Goal: Navigation & Orientation: Find specific page/section

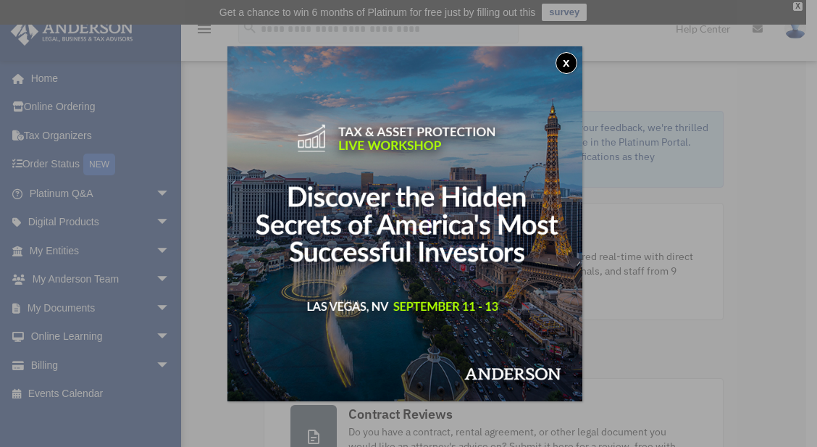
click at [565, 63] on button "x" at bounding box center [567, 63] width 22 height 22
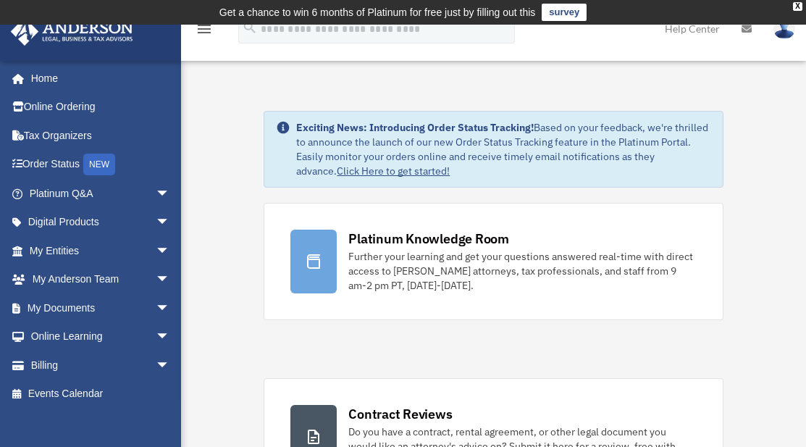
click at [797, 6] on div "X" at bounding box center [797, 6] width 9 height 9
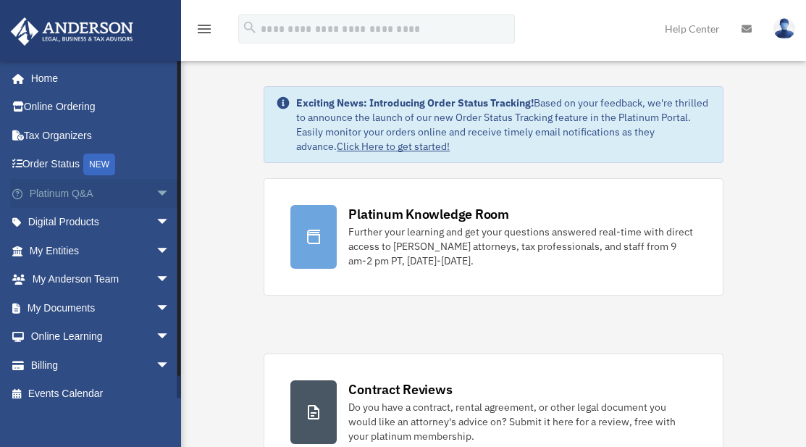
click at [117, 196] on link "Platinum Q&A arrow_drop_down" at bounding box center [101, 193] width 182 height 29
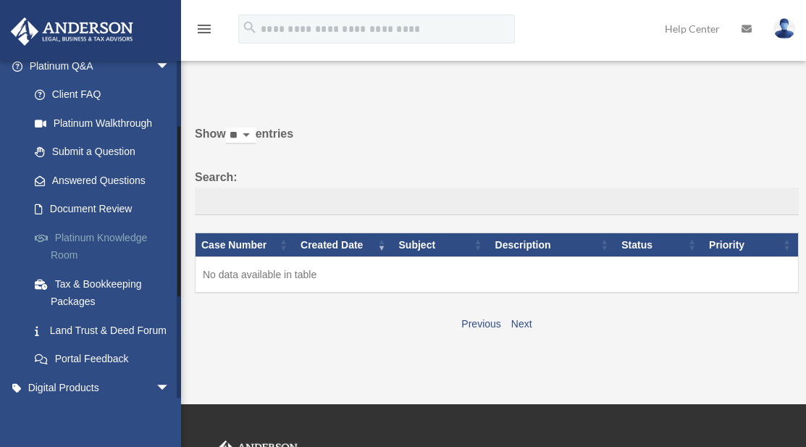
scroll to position [127, 0]
click at [142, 125] on link "Platinum Walkthrough" at bounding box center [106, 123] width 172 height 29
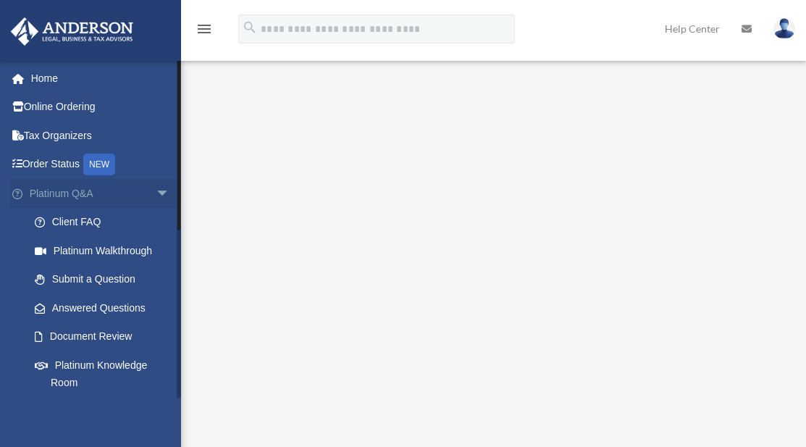
click at [156, 197] on span "arrow_drop_down" at bounding box center [170, 194] width 29 height 30
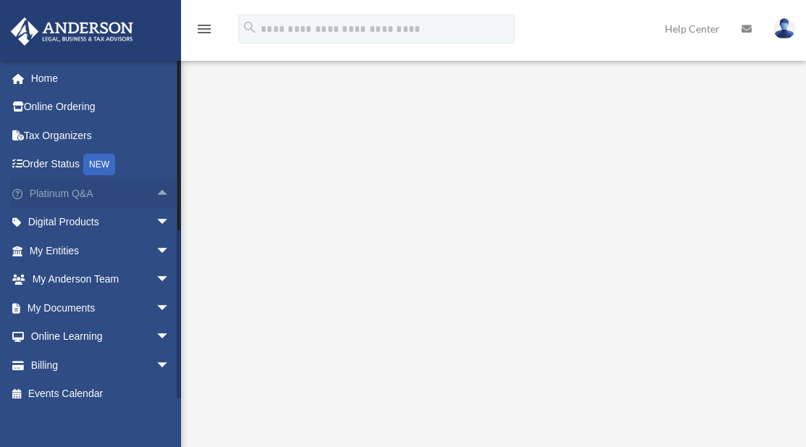
click at [156, 197] on span "arrow_drop_up" at bounding box center [170, 194] width 29 height 30
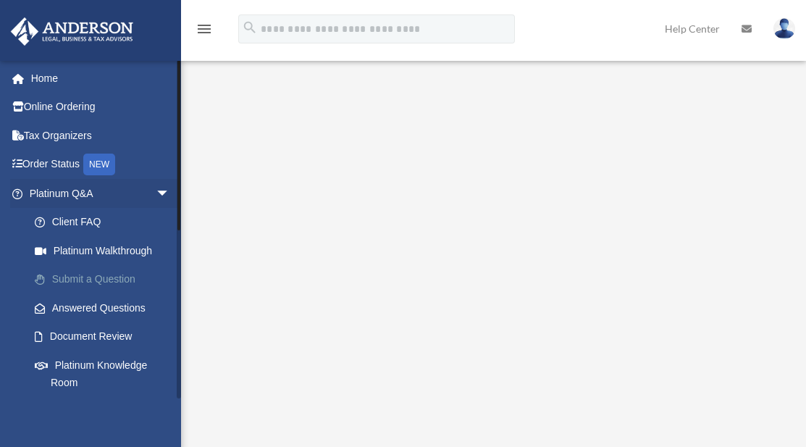
click at [117, 280] on link "Submit a Question" at bounding box center [106, 279] width 172 height 29
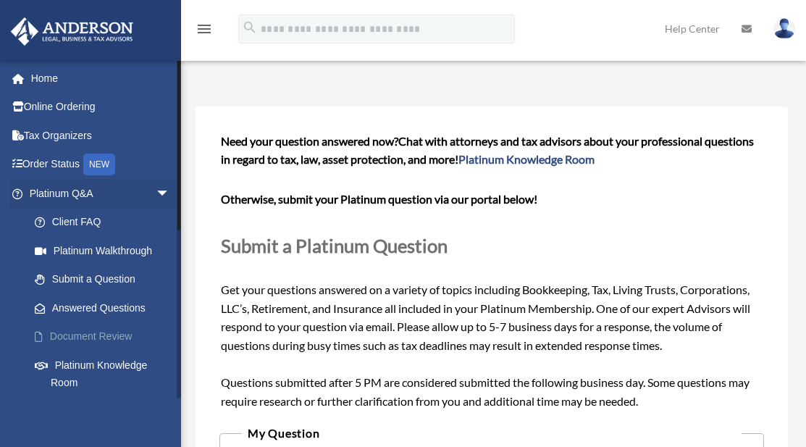
click at [119, 339] on link "Document Review" at bounding box center [106, 336] width 172 height 29
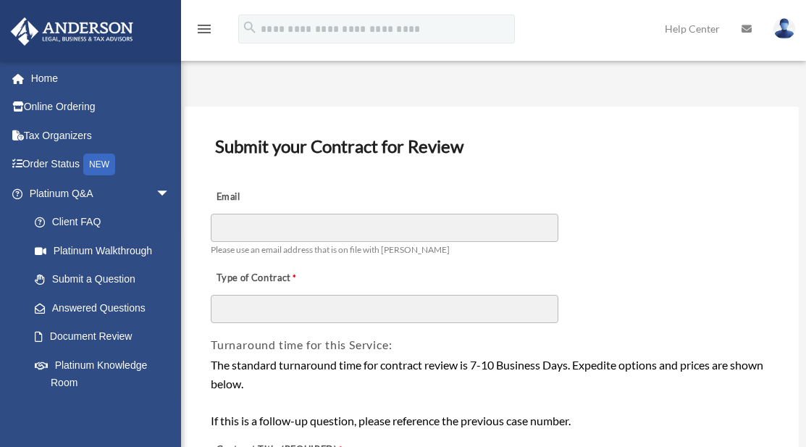
click at [625, 248] on div "Email Please use an email address that is on file with Anderson" at bounding box center [491, 219] width 565 height 81
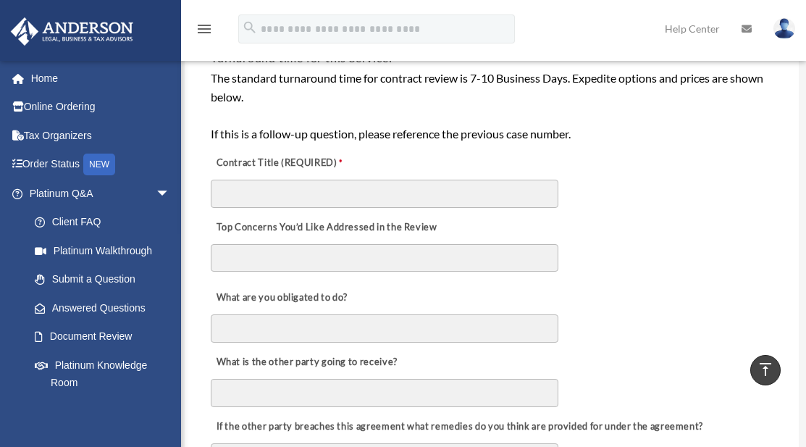
scroll to position [285, 0]
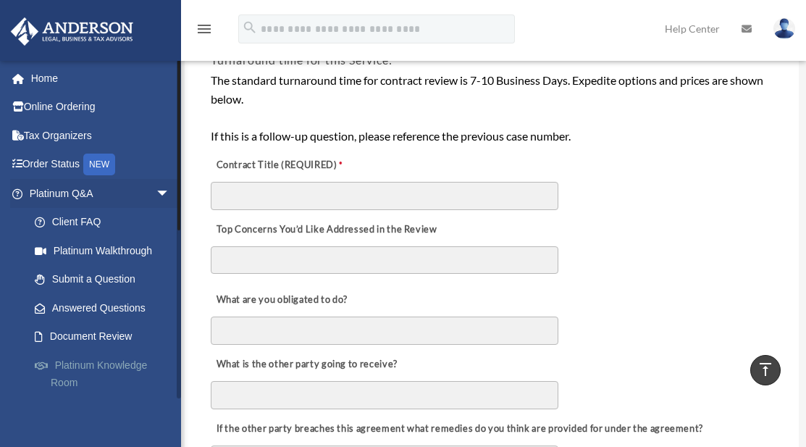
click at [140, 371] on link "Platinum Knowledge Room" at bounding box center [106, 374] width 172 height 46
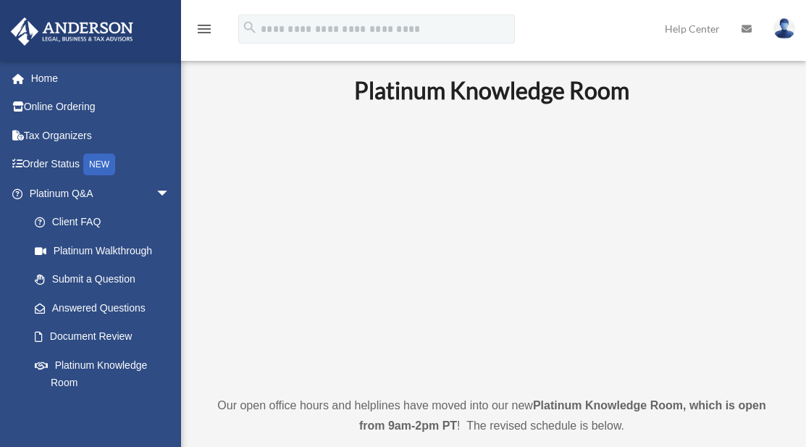
click at [776, 204] on p at bounding box center [491, 249] width 571 height 251
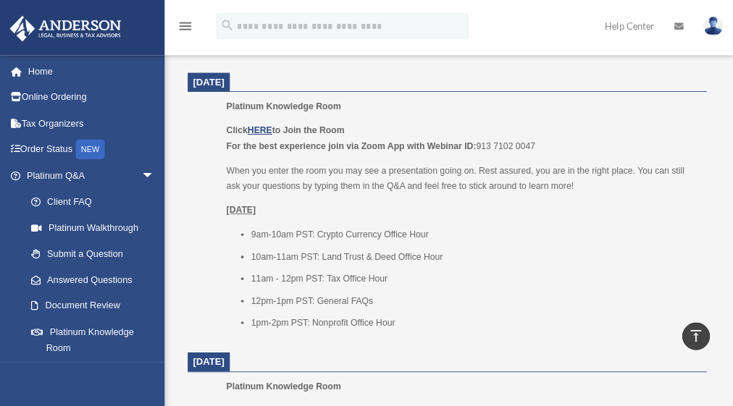
scroll to position [938, 0]
click at [451, 275] on li "10am-11am PST: Land Trust & Deed Office Hour" at bounding box center [521, 281] width 491 height 17
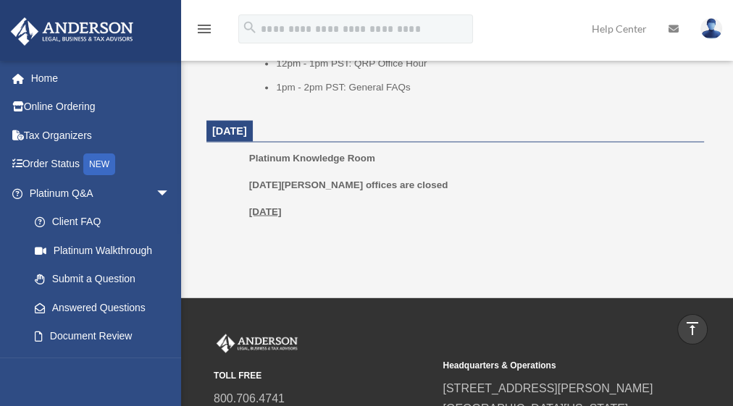
scroll to position [1911, 0]
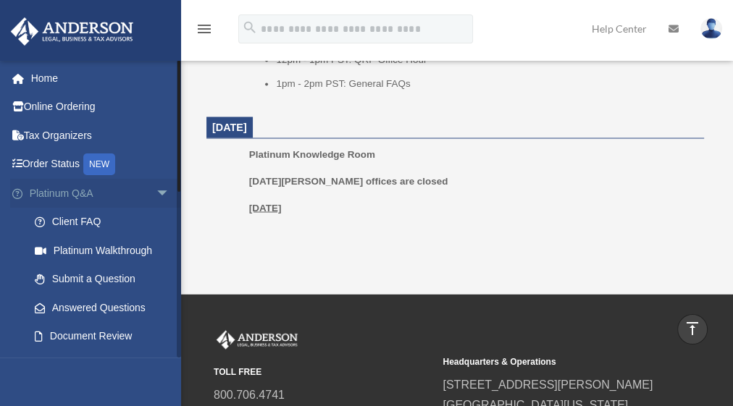
click at [156, 199] on span "arrow_drop_down" at bounding box center [170, 194] width 29 height 30
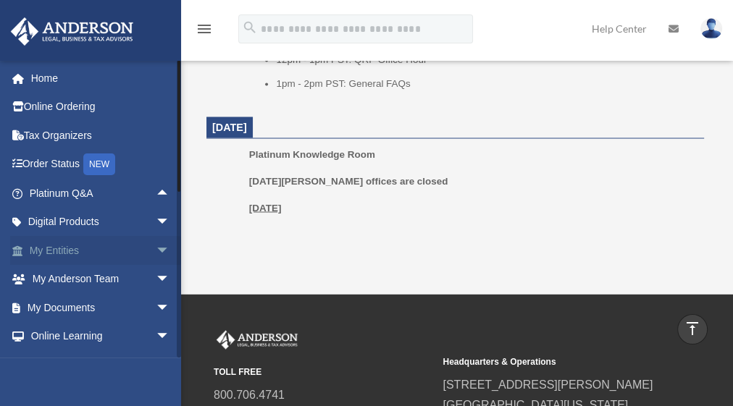
click at [156, 253] on span "arrow_drop_down" at bounding box center [170, 251] width 29 height 30
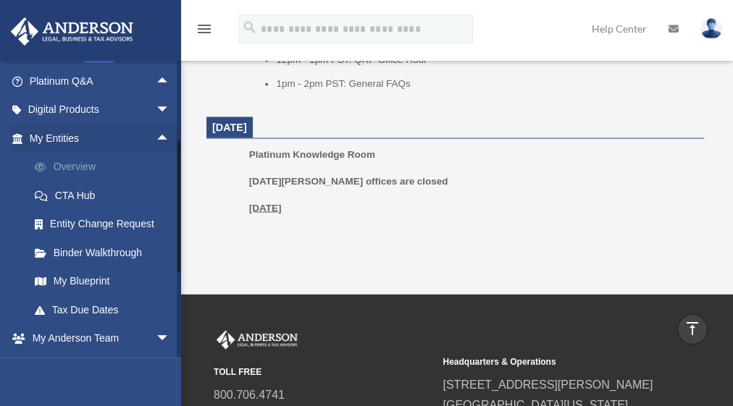
scroll to position [113, 0]
click at [93, 275] on link "My Blueprint" at bounding box center [106, 281] width 172 height 29
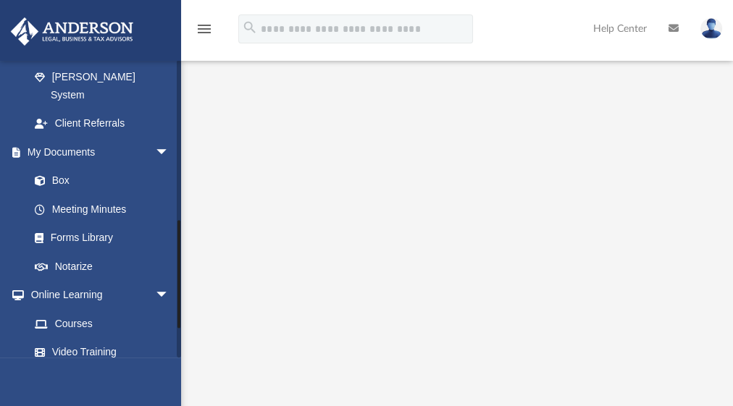
scroll to position [432, 0]
click at [97, 169] on link "Box" at bounding box center [105, 180] width 171 height 29
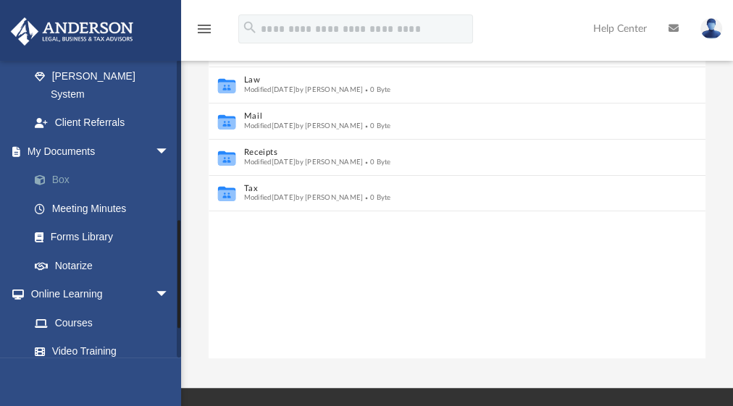
scroll to position [319, 487]
click at [82, 309] on link "Courses" at bounding box center [105, 323] width 171 height 29
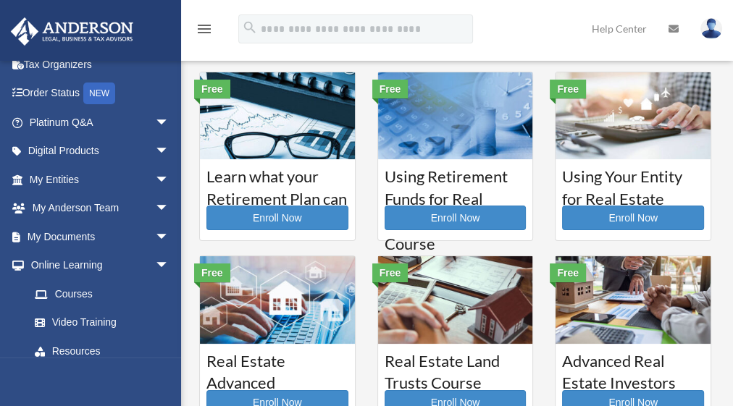
scroll to position [72, 0]
click at [367, 292] on div "Free Real Estate Land Trusts Course Enroll Now" at bounding box center [456, 341] width 178 height 170
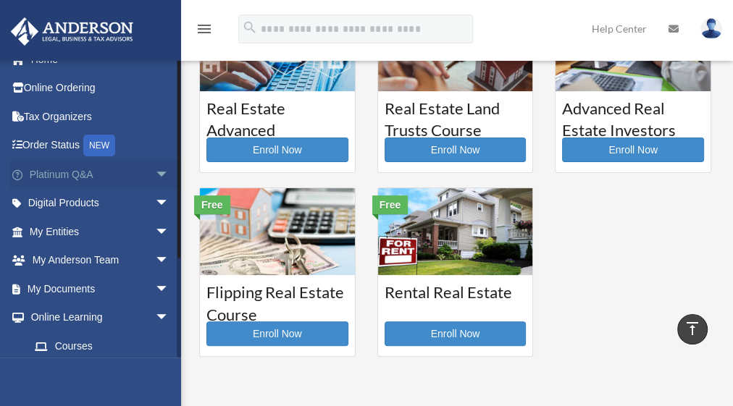
scroll to position [0, 0]
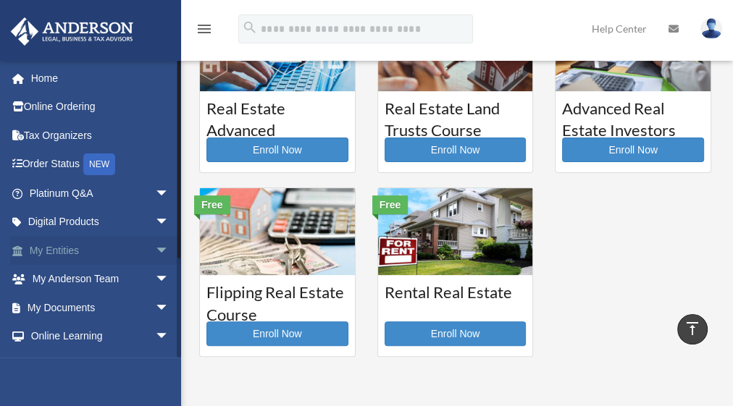
click at [155, 243] on span "arrow_drop_down" at bounding box center [169, 251] width 29 height 30
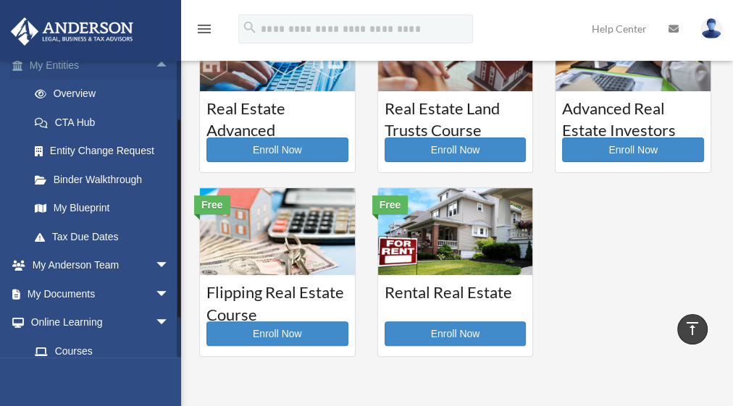
scroll to position [185, 0]
click at [155, 293] on span "arrow_drop_down" at bounding box center [169, 295] width 29 height 30
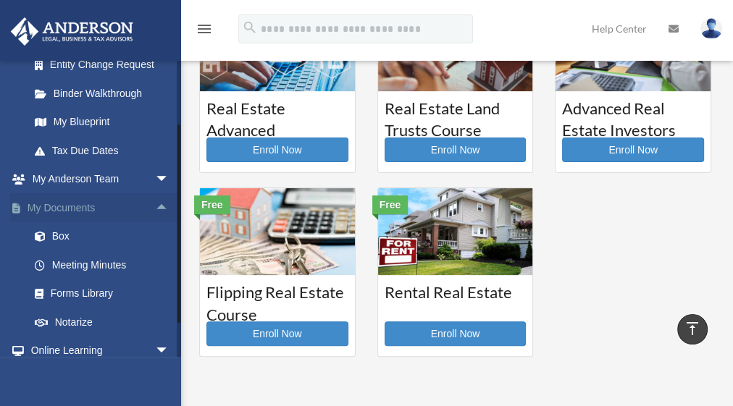
scroll to position [275, 0]
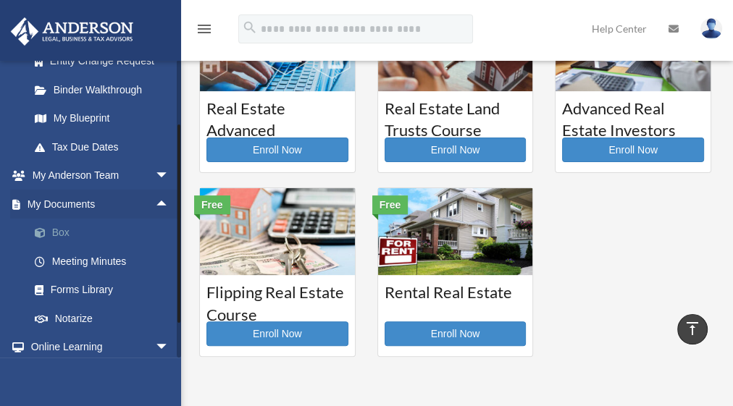
click at [96, 236] on link "Box" at bounding box center [105, 233] width 171 height 29
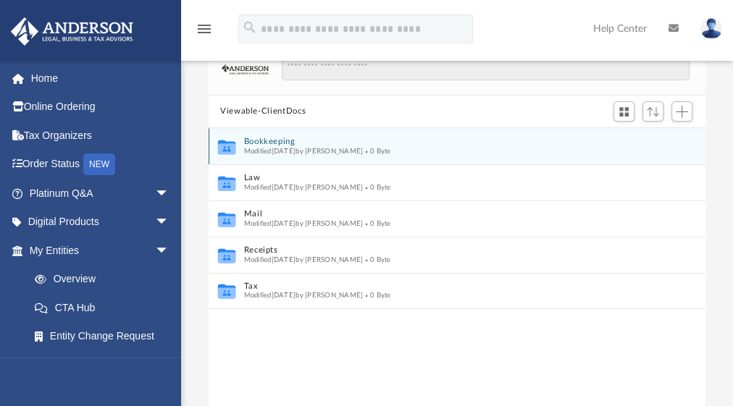
scroll to position [92, 0]
click at [277, 141] on button "Bookkeeping" at bounding box center [447, 140] width 407 height 9
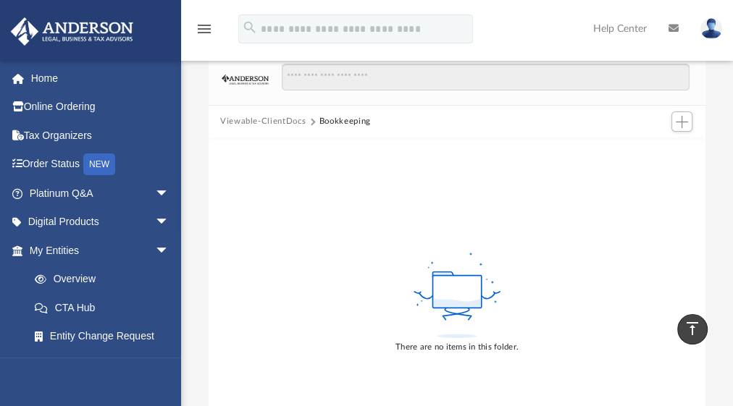
scroll to position [0, 0]
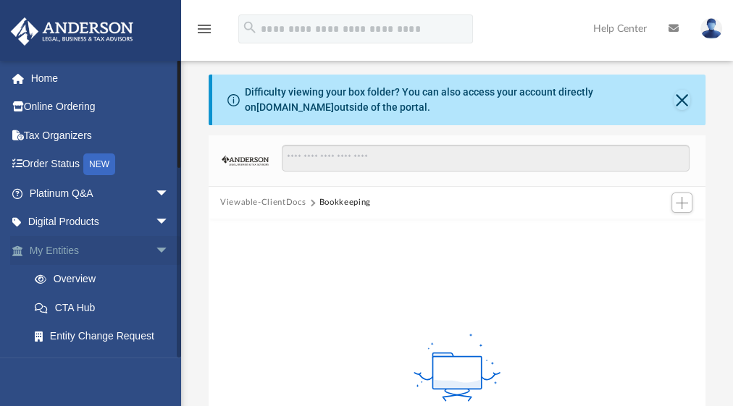
click at [155, 242] on span "arrow_drop_down" at bounding box center [169, 251] width 29 height 30
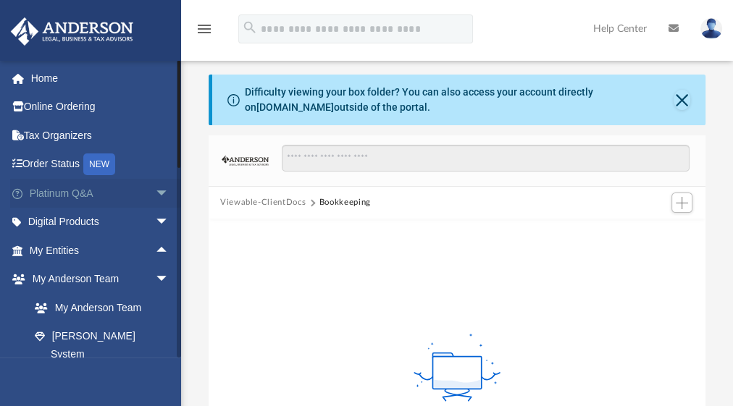
click at [157, 199] on span "arrow_drop_down" at bounding box center [169, 194] width 29 height 30
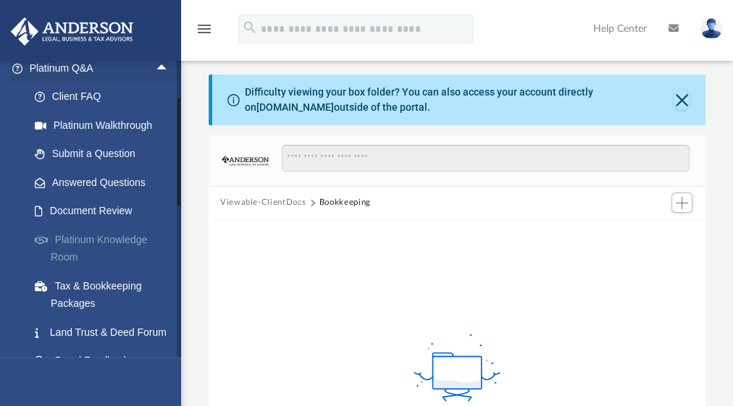
scroll to position [129, 0]
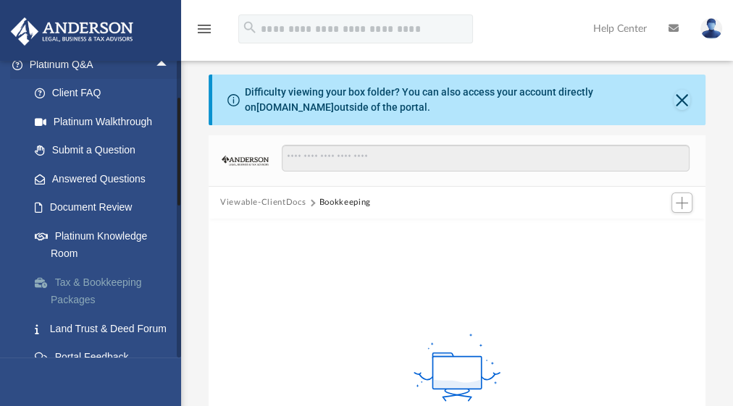
click at [100, 283] on link "Tax & Bookkeeping Packages" at bounding box center [105, 291] width 171 height 46
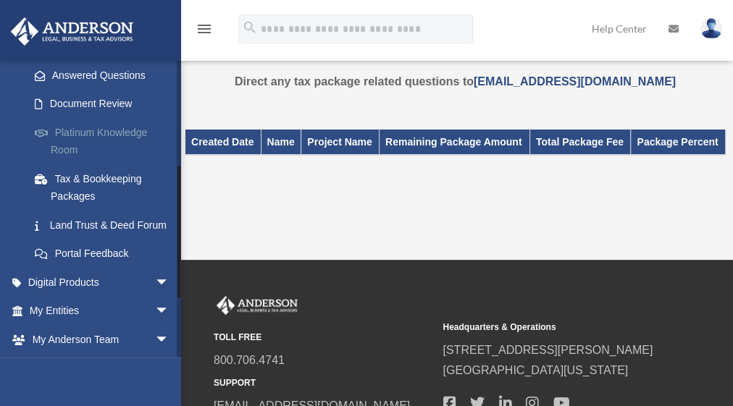
click at [122, 145] on link "Platinum Knowledge Room" at bounding box center [105, 141] width 171 height 46
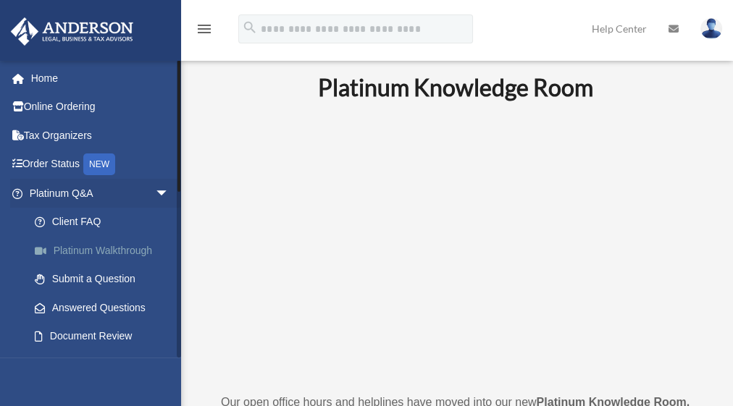
click at [111, 249] on link "Platinum Walkthrough" at bounding box center [105, 250] width 171 height 29
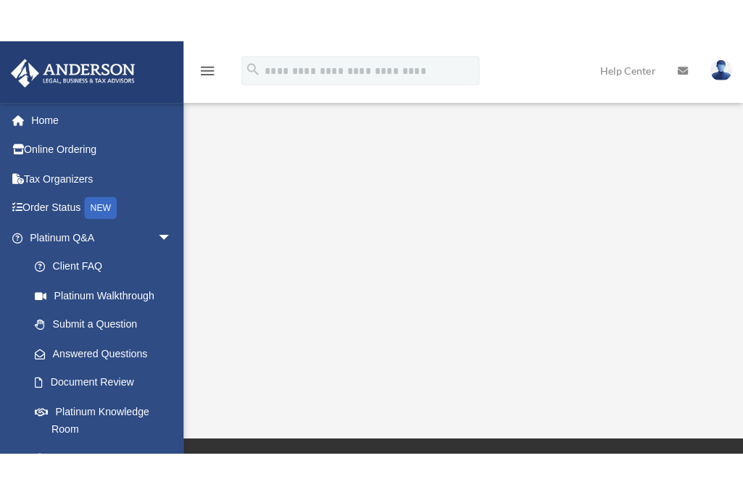
scroll to position [47, 0]
